Goal: Information Seeking & Learning: Learn about a topic

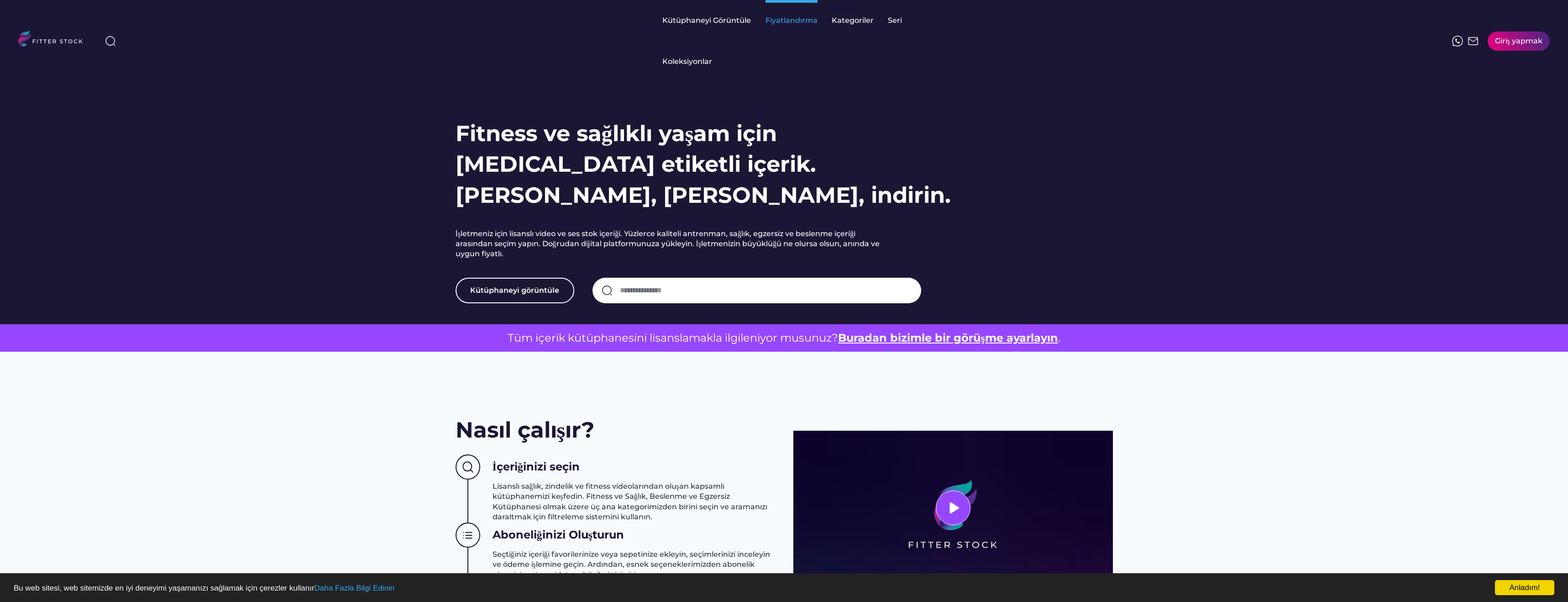
click at [800, 23] on font "Fiyatlandırma" at bounding box center [791, 20] width 52 height 9
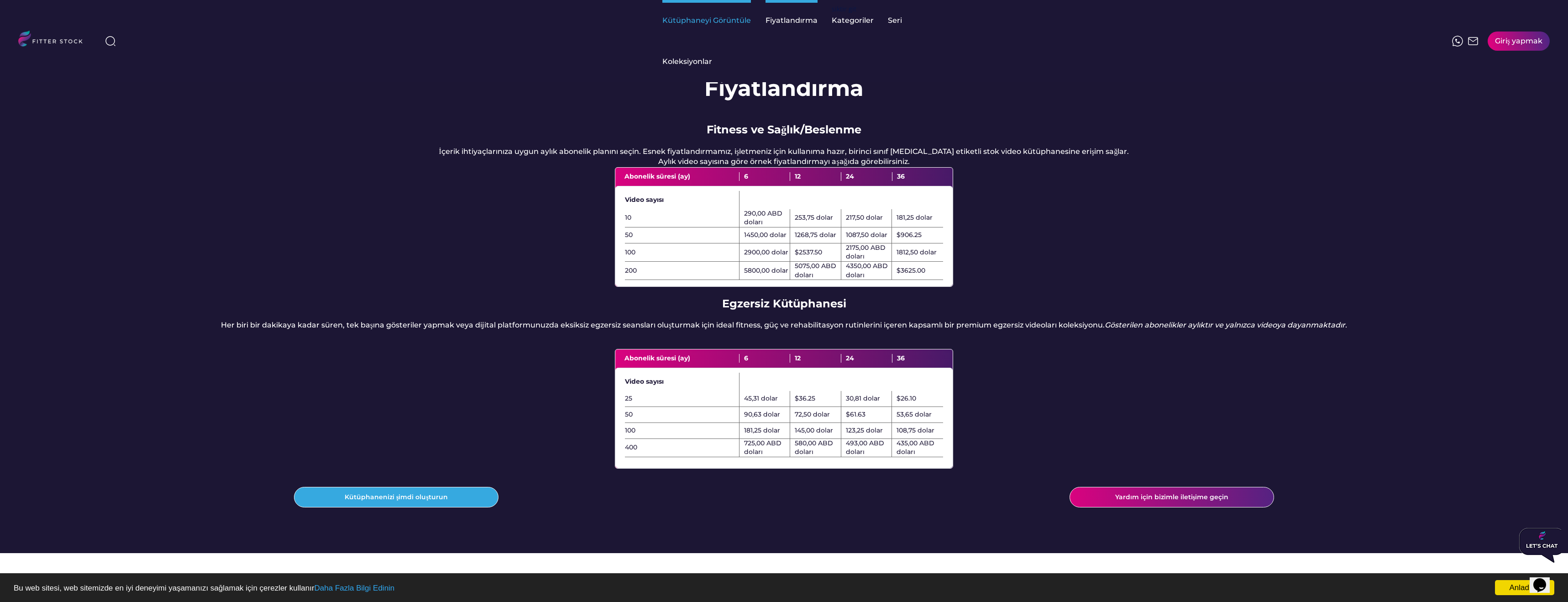
click at [706, 18] on font "Kütüphaneyi Görüntüle" at bounding box center [707, 20] width 88 height 9
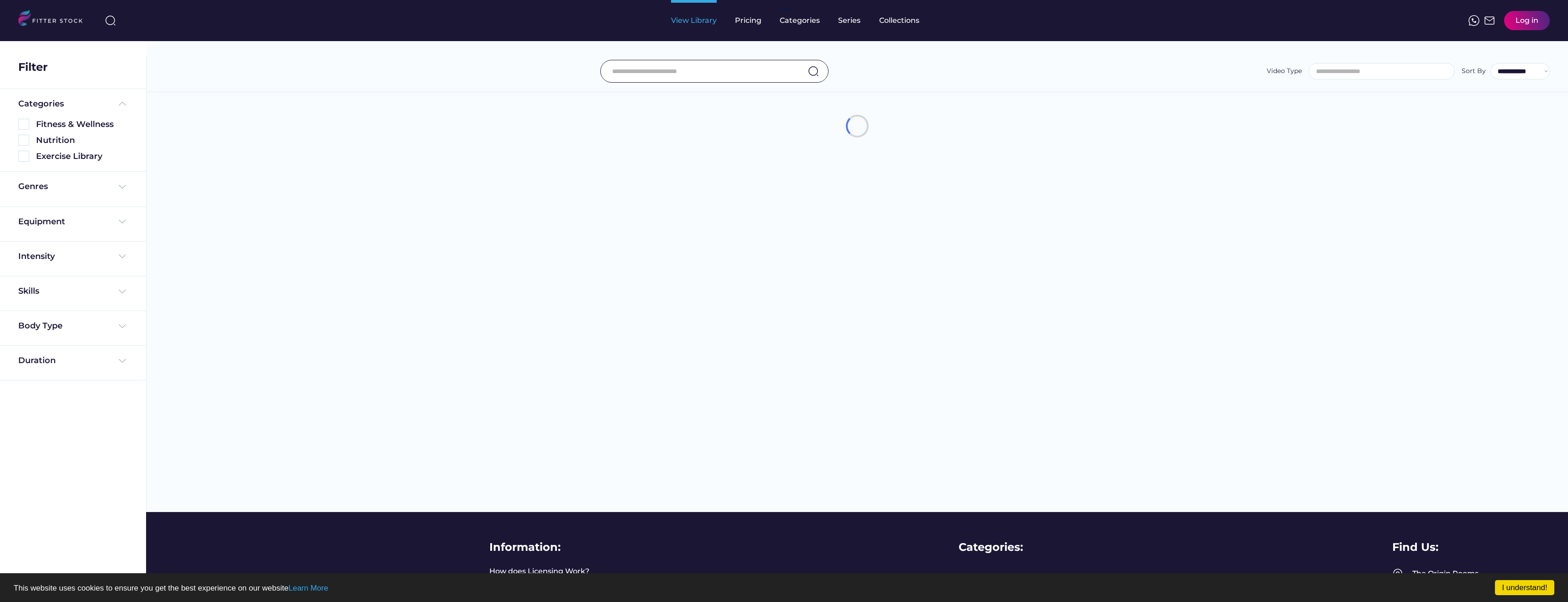
select select
select select "**********"
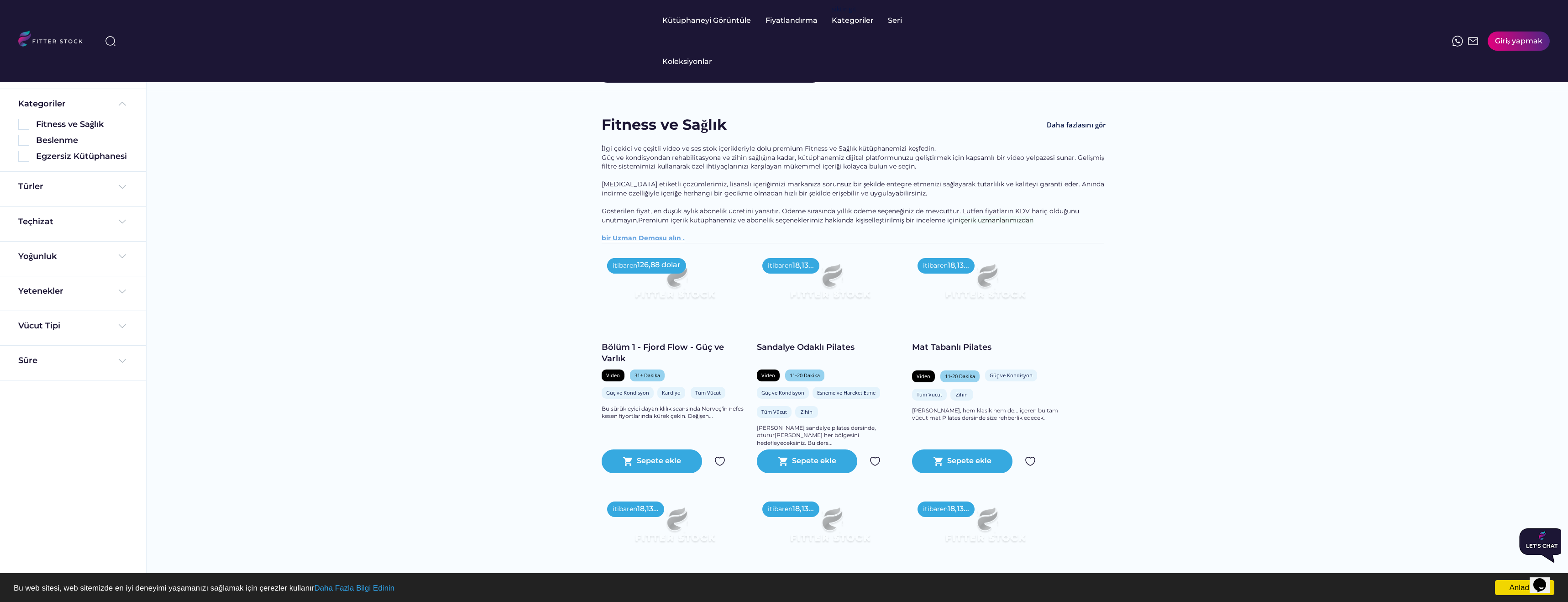
click at [118, 192] on div "Türler" at bounding box center [72, 187] width 109 height 12
click at [119, 192] on div "Türler" at bounding box center [72, 189] width 109 height 16
click at [25, 238] on img at bounding box center [23, 239] width 11 height 11
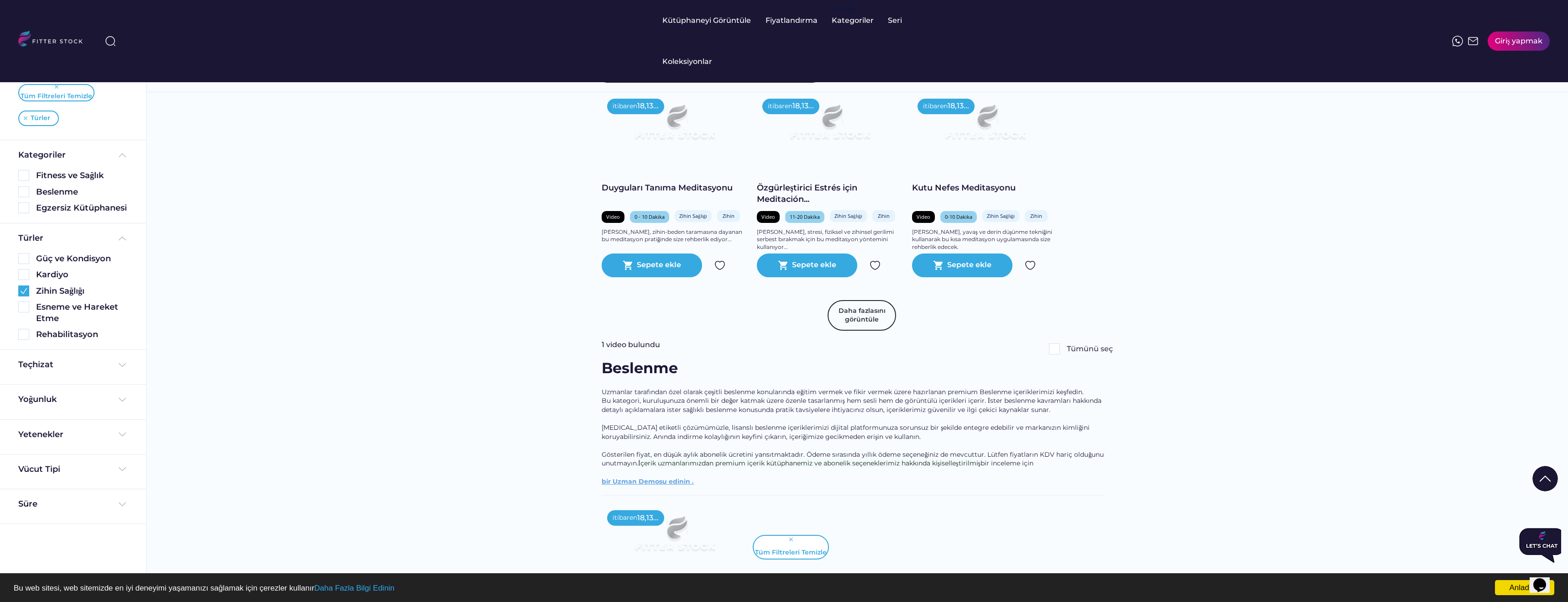
scroll to position [360, 0]
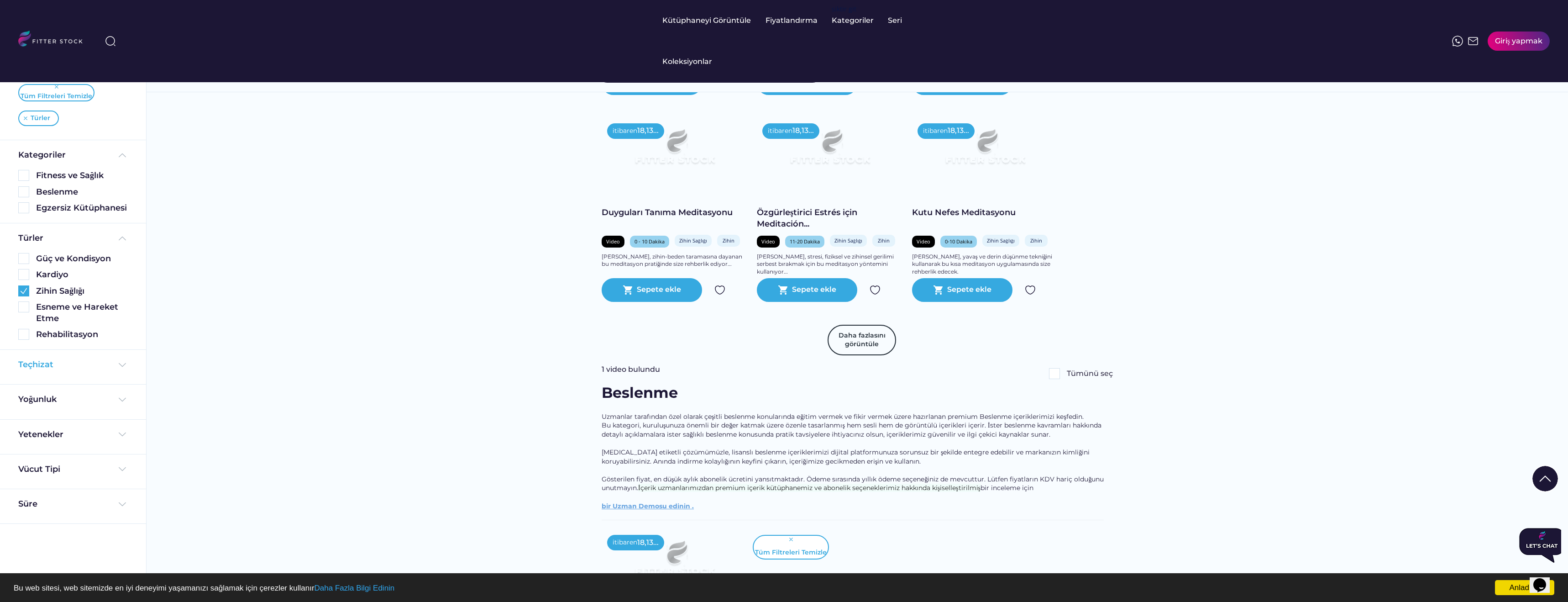
click at [82, 365] on div "Teçhizat" at bounding box center [72, 365] width 109 height 12
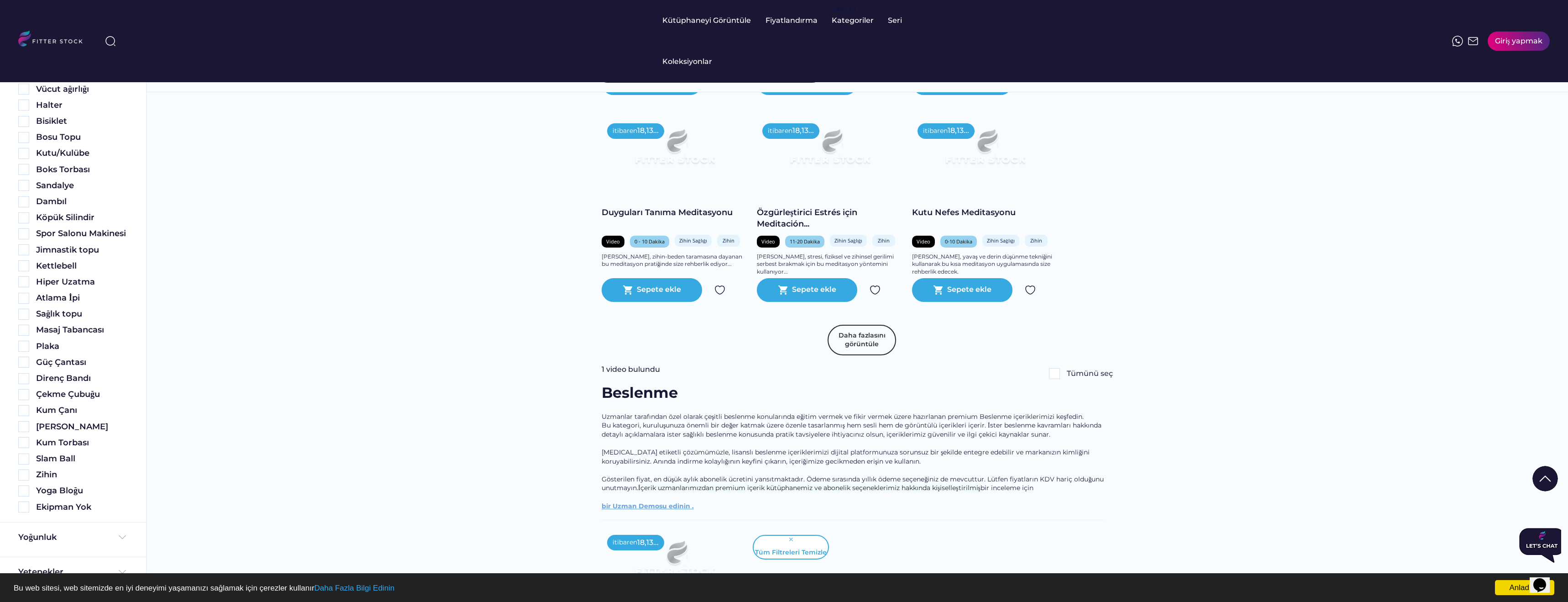
scroll to position [395, 0]
click at [59, 475] on div "Yoğunluk" at bounding box center [72, 478] width 109 height 12
click at [65, 512] on div "Yetenekler" at bounding box center [72, 512] width 109 height 12
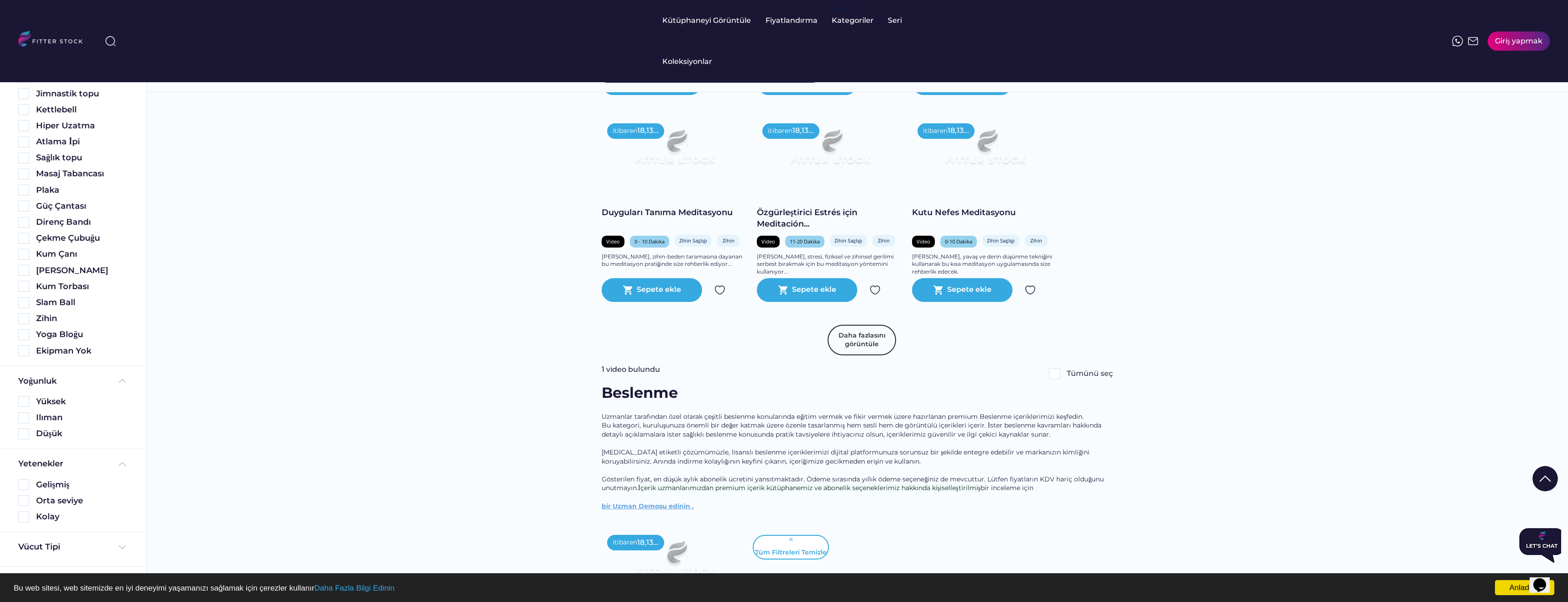
click at [65, 553] on div "Vücut Tipi" at bounding box center [72, 549] width 109 height 16
click at [65, 548] on div "Vücut Tipi" at bounding box center [72, 547] width 109 height 12
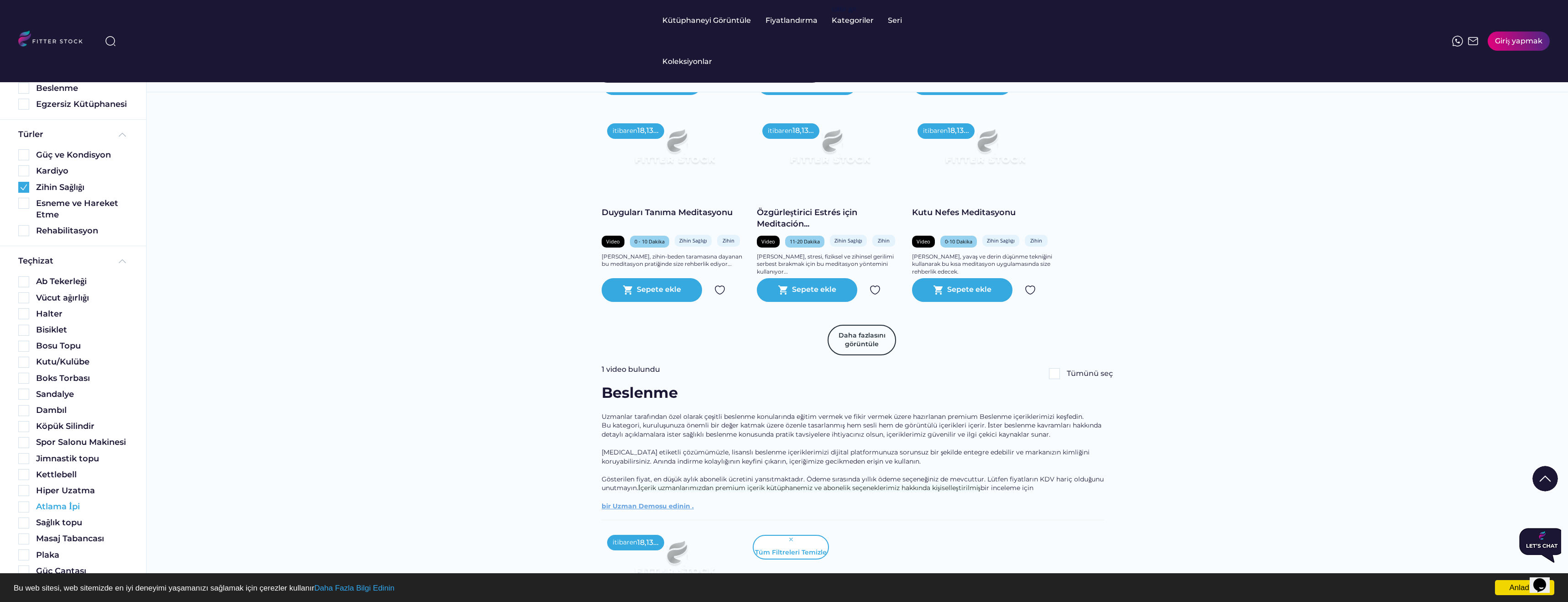
scroll to position [0, 0]
